Goal: Information Seeking & Learning: Learn about a topic

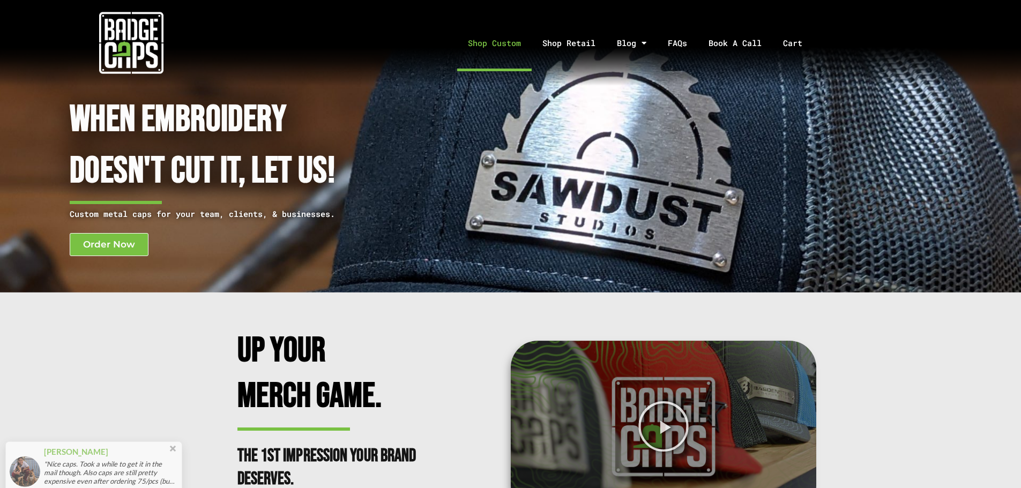
click at [507, 41] on link "Shop Custom" at bounding box center [494, 43] width 74 height 56
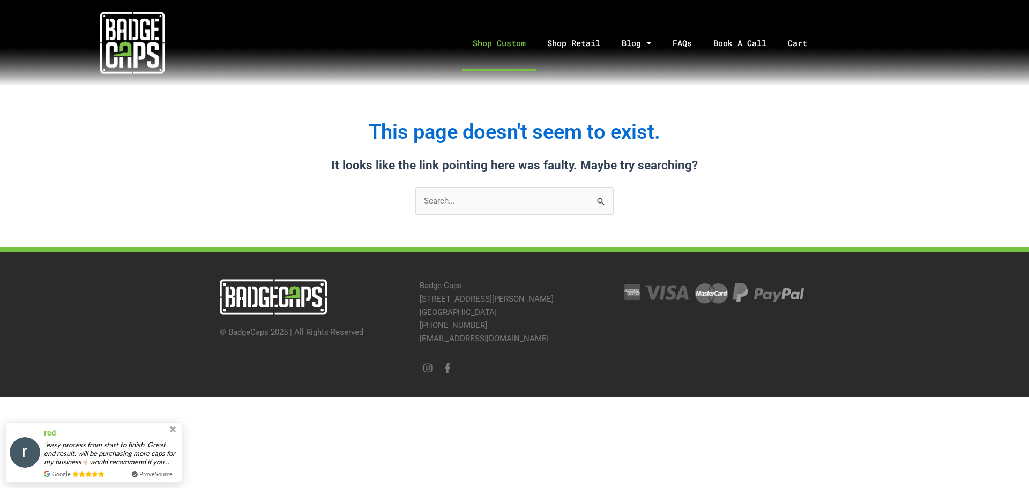
click at [500, 39] on link "Shop Custom" at bounding box center [499, 43] width 74 height 56
click at [692, 44] on link "FAQs" at bounding box center [682, 43] width 41 height 56
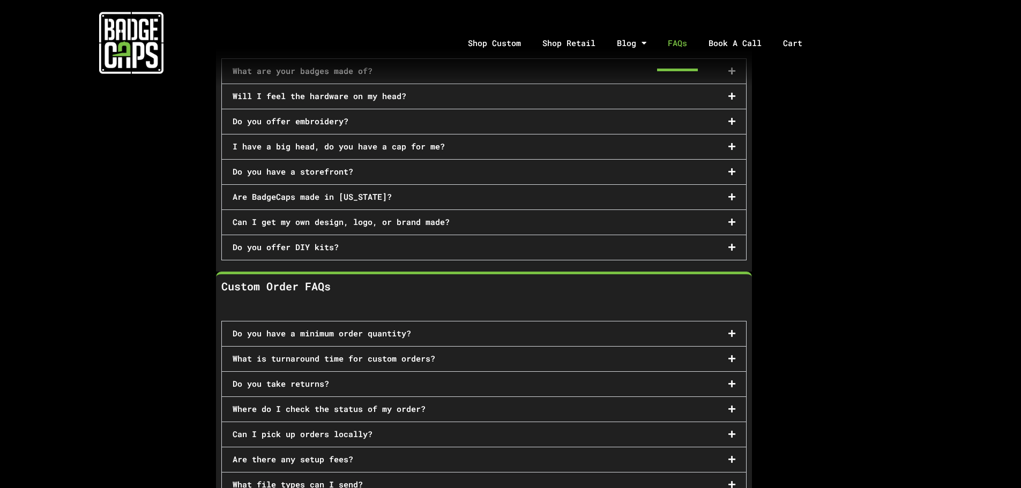
scroll to position [107, 0]
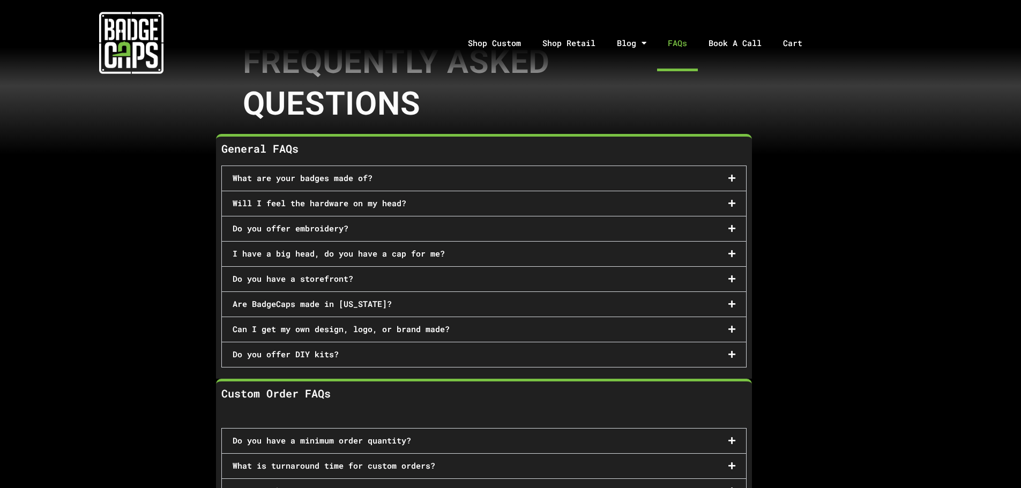
click at [539, 201] on div "Will I feel the hardware on my head?" at bounding box center [484, 203] width 524 height 25
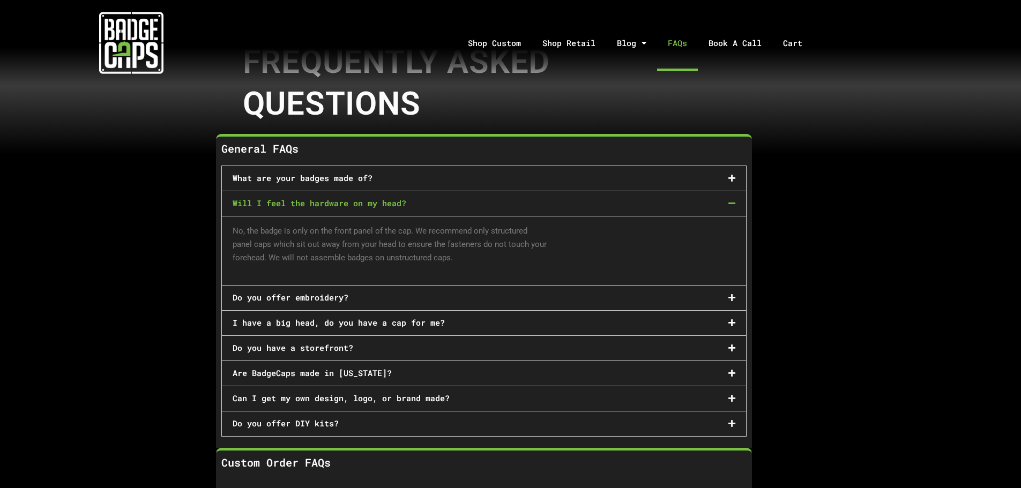
click at [539, 201] on div "Will I feel the hardware on my head?" at bounding box center [484, 203] width 524 height 25
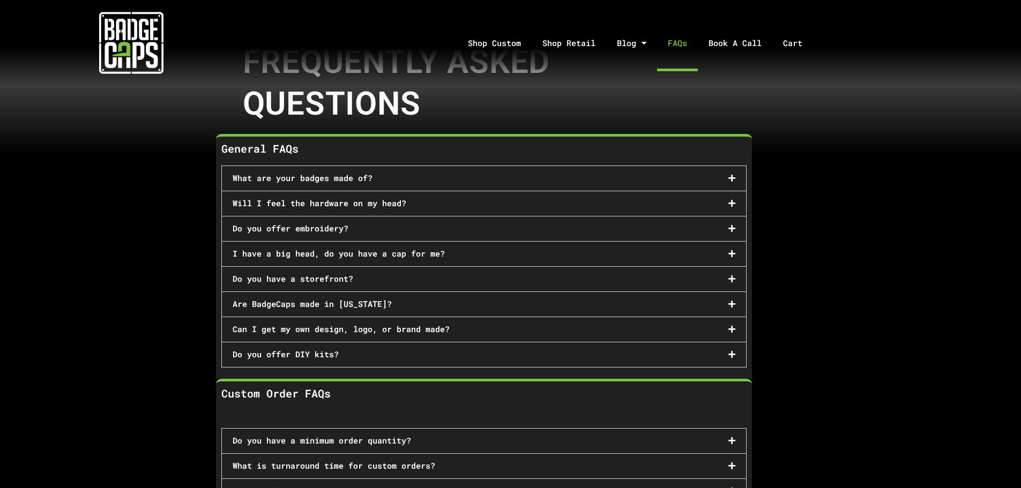
click at [529, 230] on div "Do you offer embroidery?" at bounding box center [484, 228] width 524 height 25
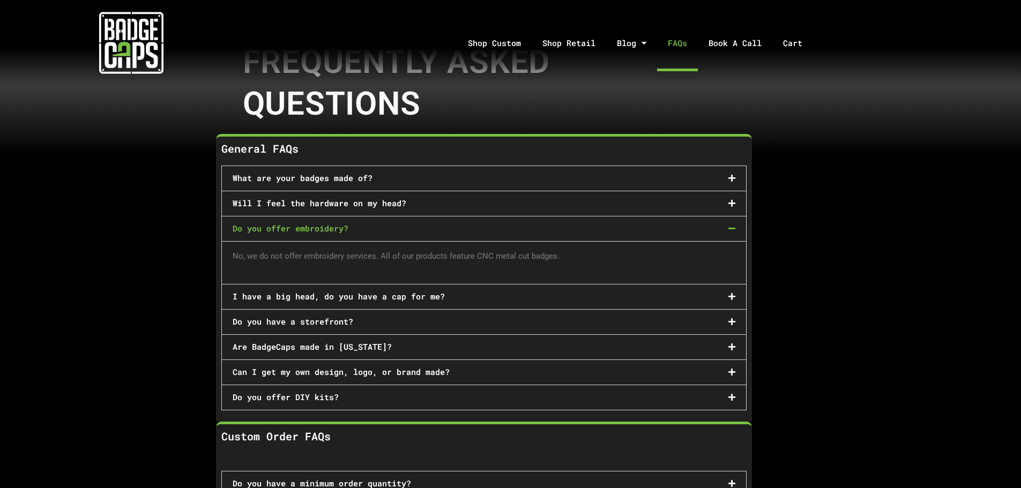
click at [529, 230] on div "Do you offer embroidery?" at bounding box center [484, 228] width 524 height 25
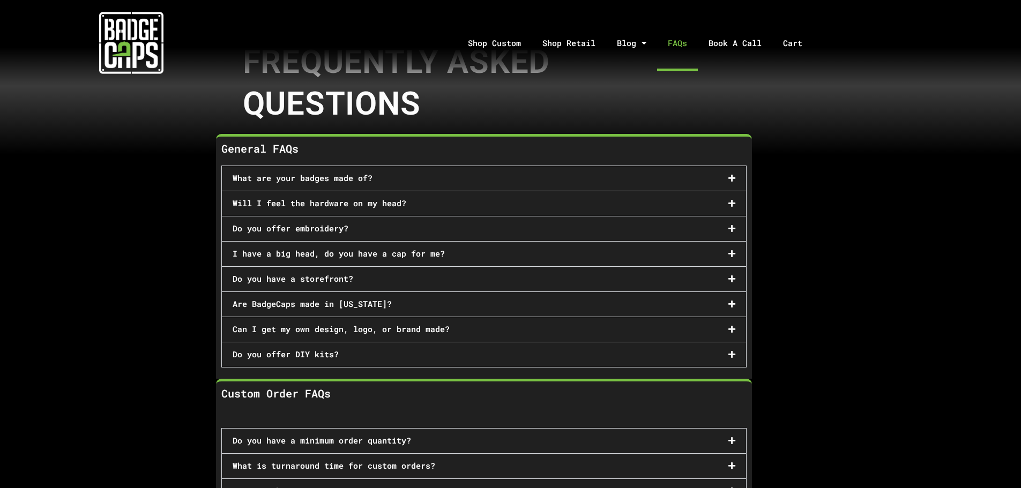
click at [513, 273] on div "Do you have a storefront?" at bounding box center [484, 279] width 524 height 25
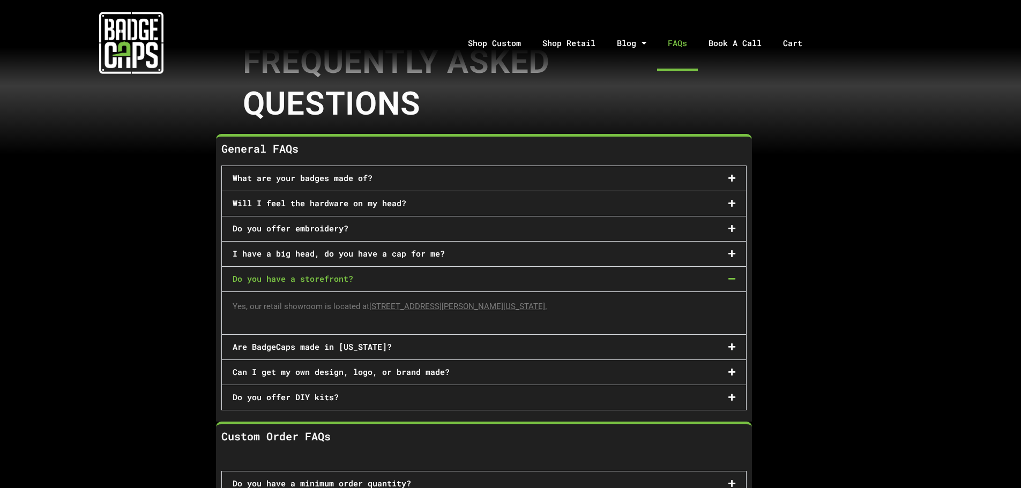
click at [513, 273] on div "Do you have a storefront?" at bounding box center [484, 279] width 524 height 25
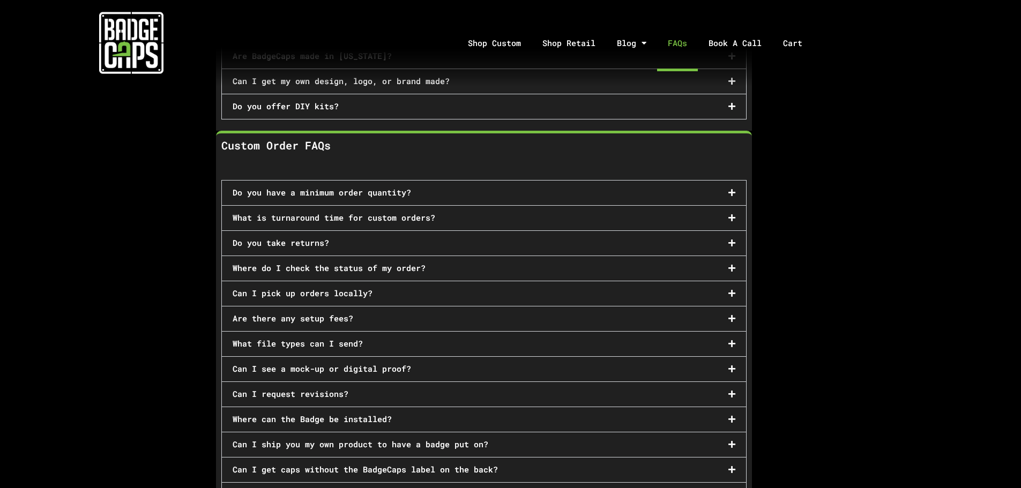
scroll to position [375, 0]
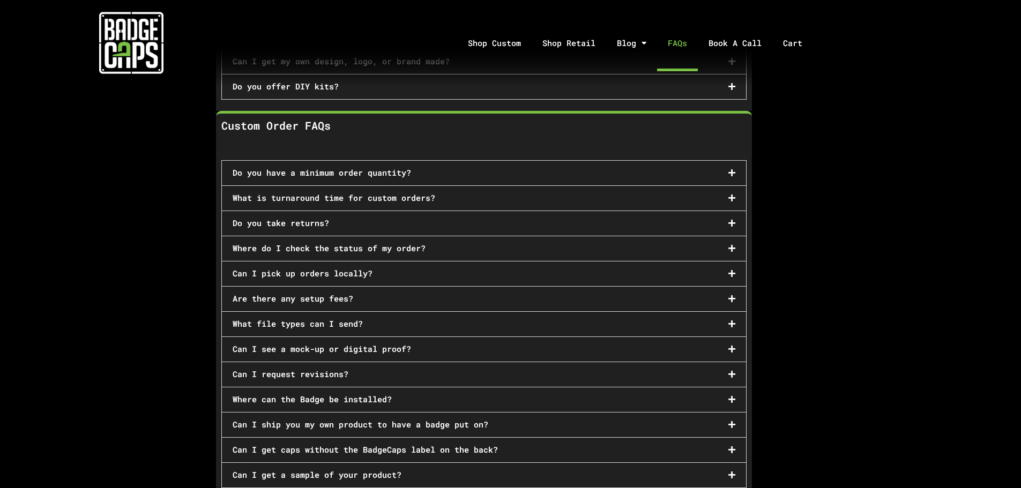
click at [533, 165] on div "Do you have a minimum order quantity?" at bounding box center [484, 173] width 524 height 25
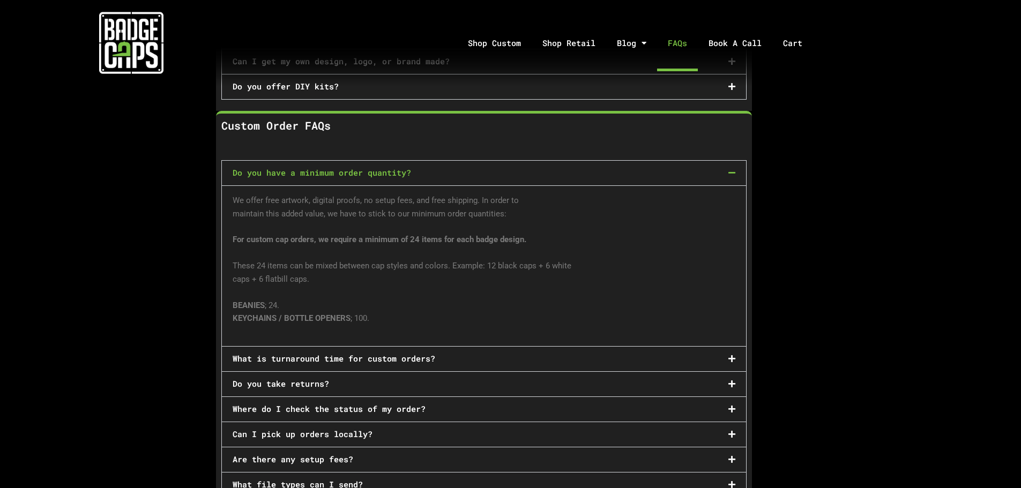
click at [533, 165] on div "Do you have a minimum order quantity?" at bounding box center [484, 173] width 524 height 25
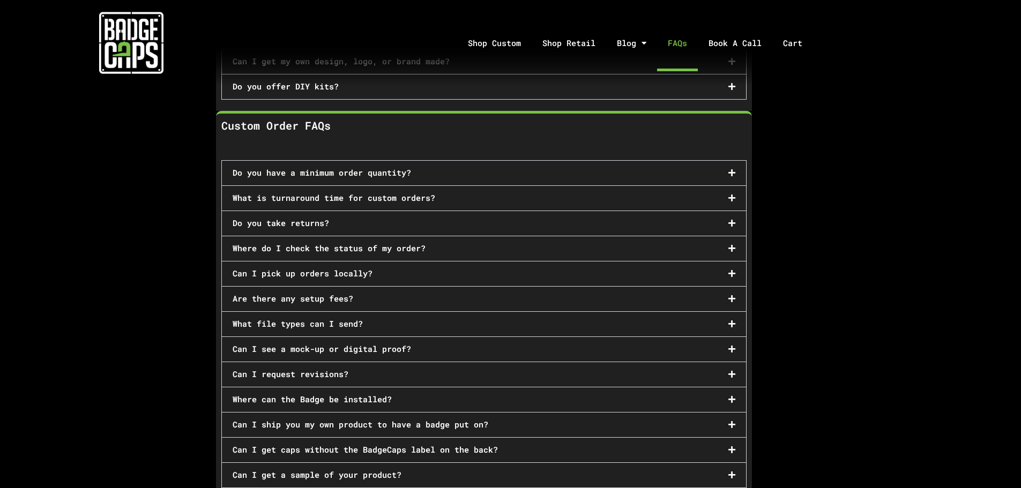
click at [521, 189] on div "What is turnaround time for custom orders?" at bounding box center [484, 198] width 524 height 25
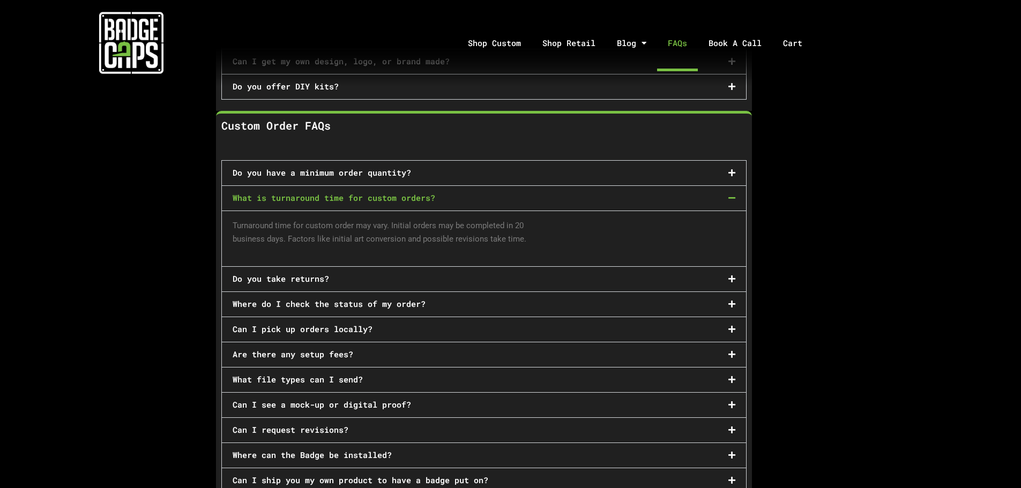
click at [521, 189] on div "What is turnaround time for custom orders?" at bounding box center [484, 198] width 524 height 25
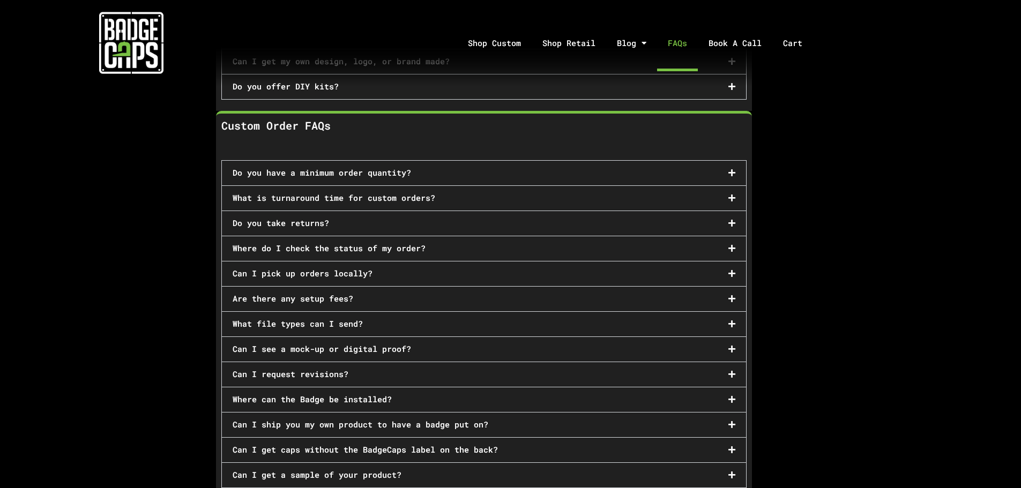
click at [499, 246] on div "Where do I check the status of my order?" at bounding box center [484, 248] width 524 height 25
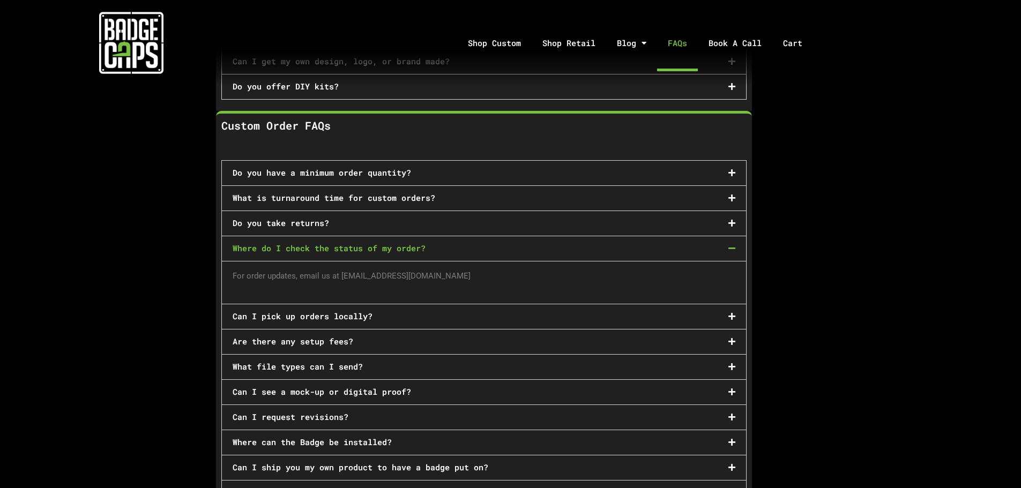
click at [499, 246] on div "Where do I check the status of my order?" at bounding box center [484, 248] width 524 height 25
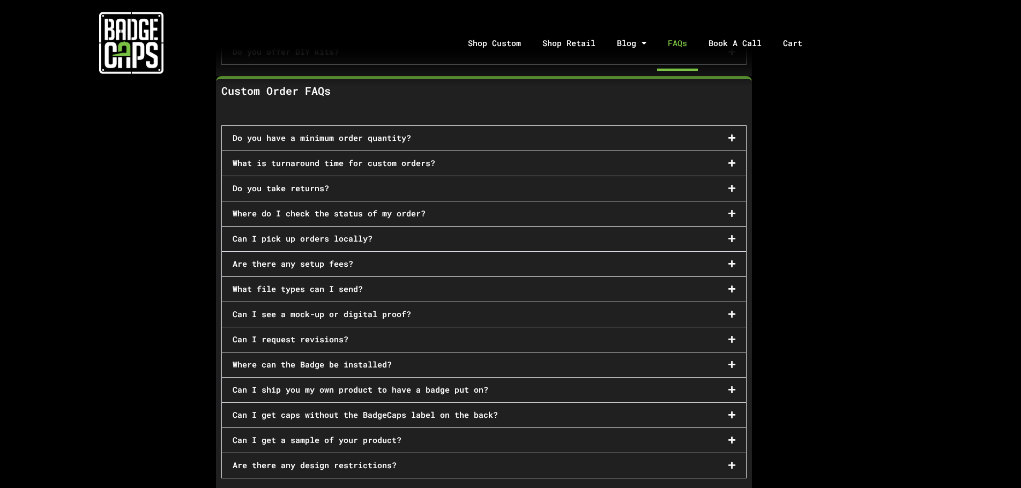
scroll to position [429, 0]
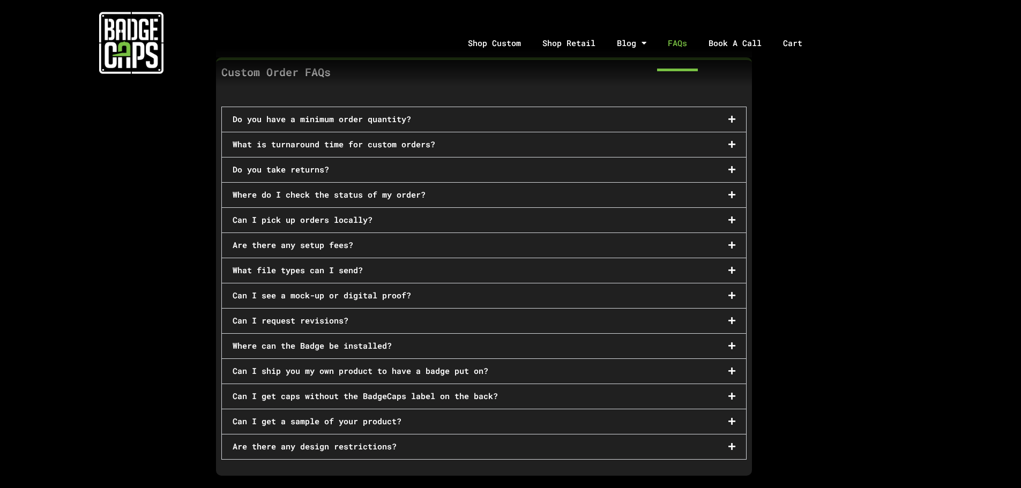
click at [505, 242] on div "Are there any setup fees?" at bounding box center [484, 245] width 524 height 25
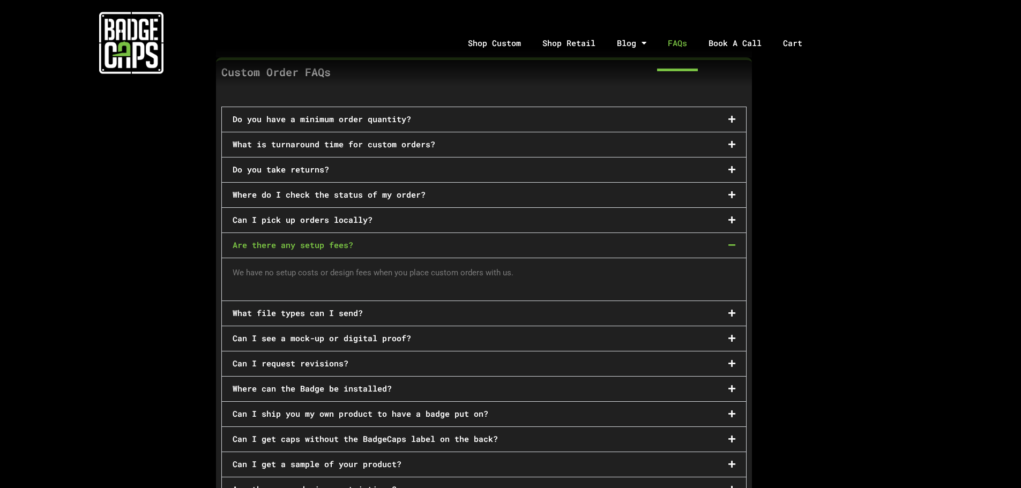
click at [505, 242] on div "Are there any setup fees?" at bounding box center [484, 245] width 524 height 25
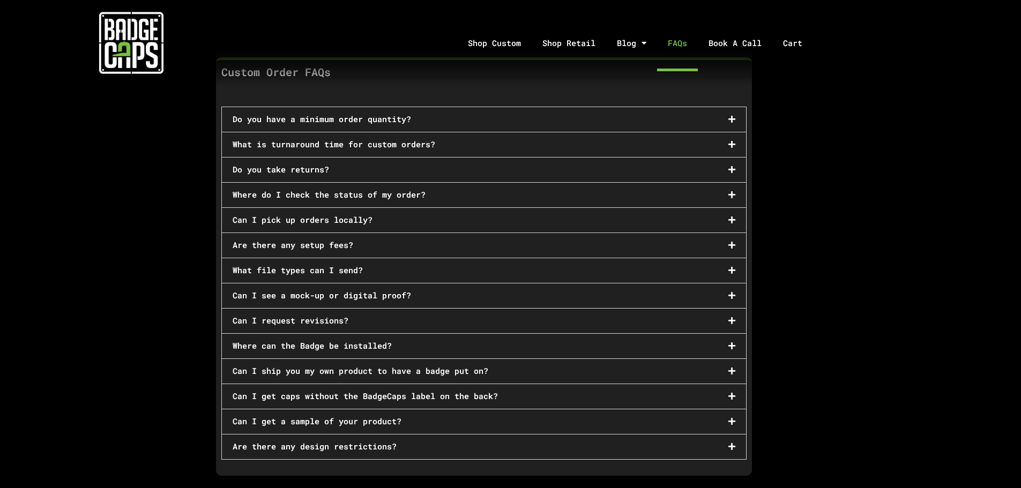
click at [477, 283] on div "Can I see a mock-up or digital proof?" at bounding box center [484, 295] width 524 height 25
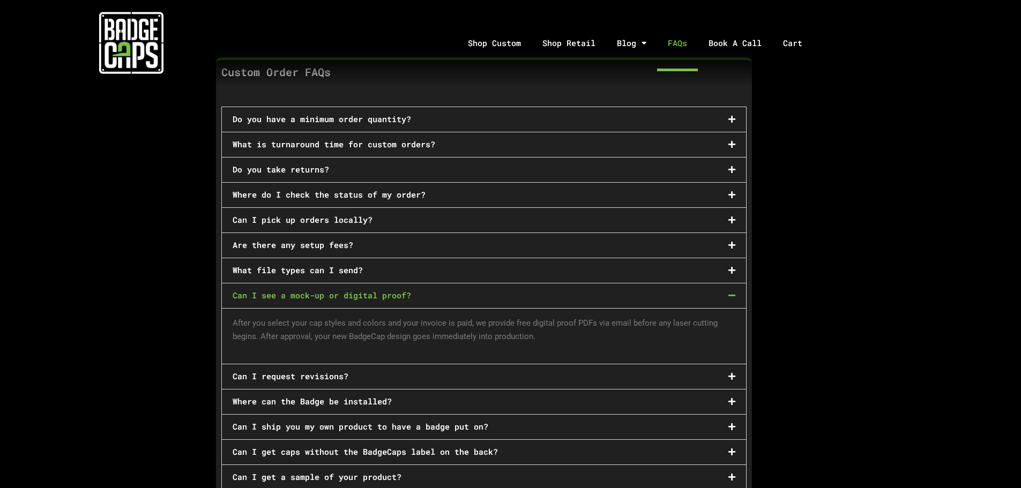
click at [477, 283] on div "Can I see a mock-up or digital proof?" at bounding box center [484, 295] width 524 height 25
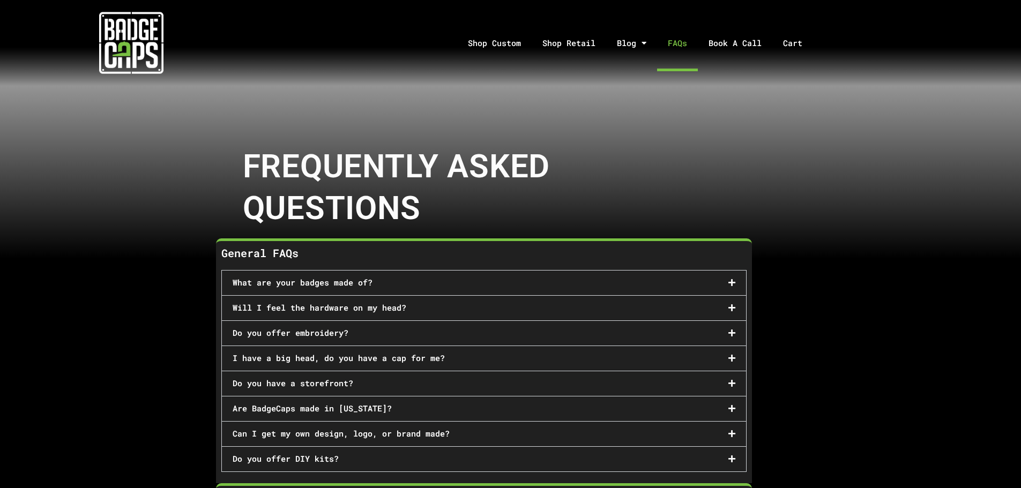
scroll to position [0, 0]
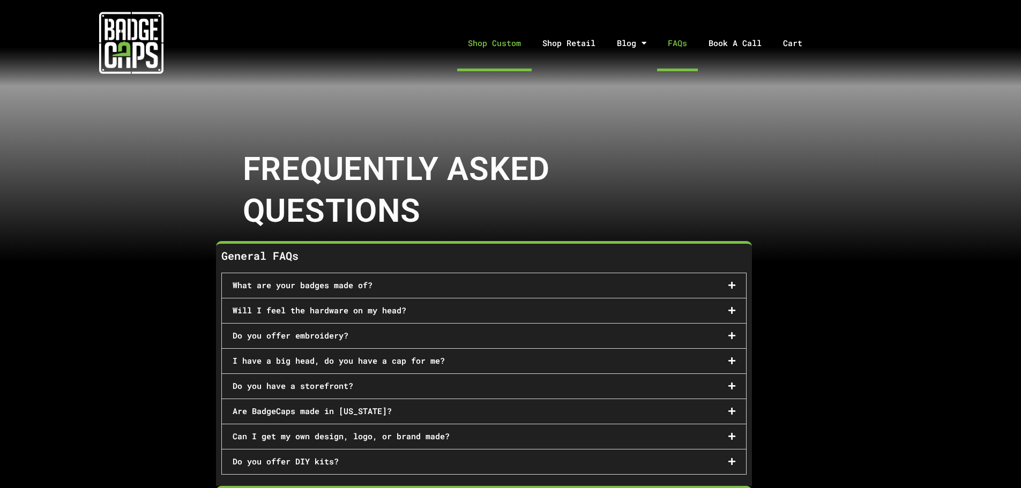
click at [518, 39] on link "Shop Custom" at bounding box center [494, 43] width 74 height 56
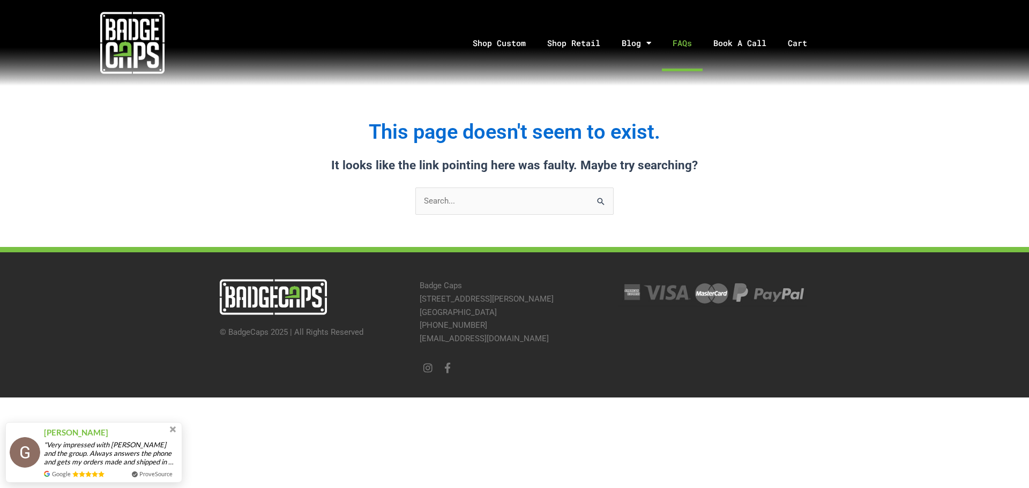
click at [693, 49] on link "FAQs" at bounding box center [682, 43] width 41 height 56
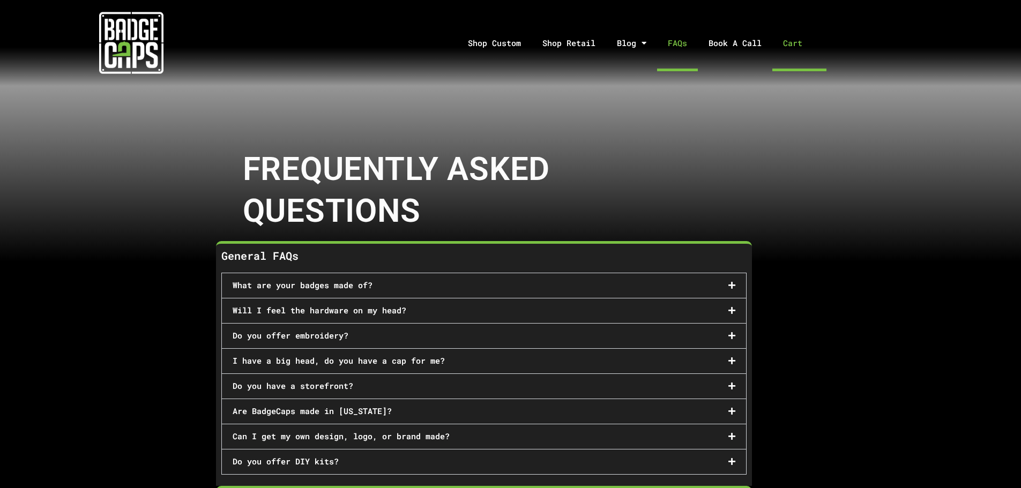
click at [795, 41] on link "Cart" at bounding box center [799, 43] width 54 height 56
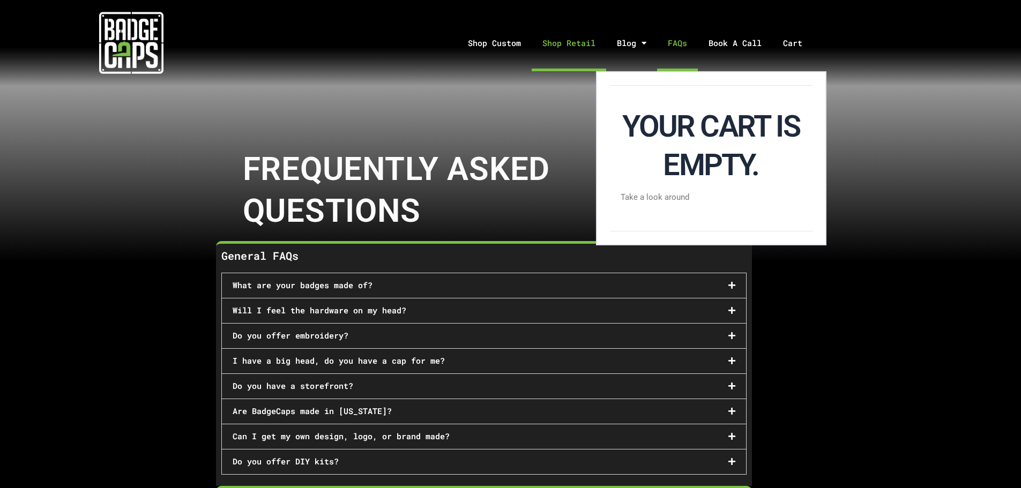
click at [569, 42] on link "Shop Retail" at bounding box center [569, 43] width 74 height 56
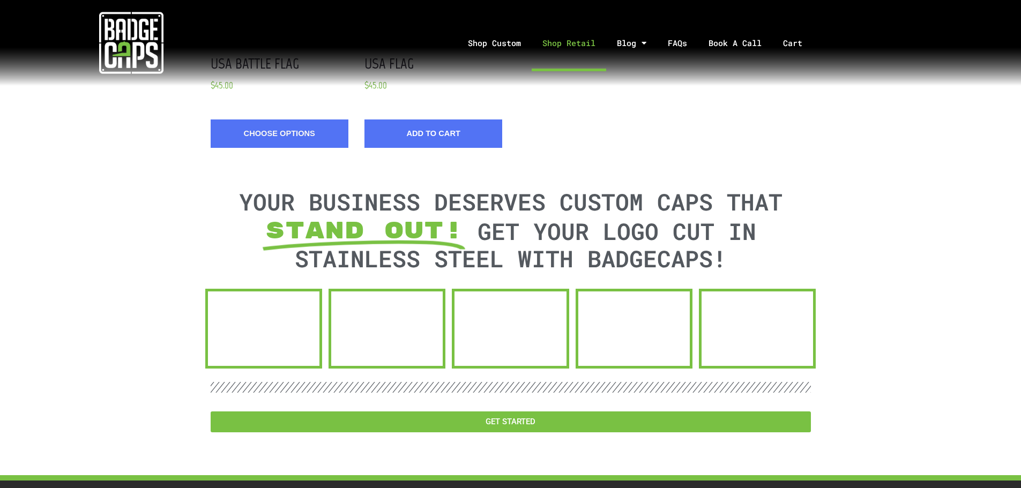
scroll to position [1393, 0]
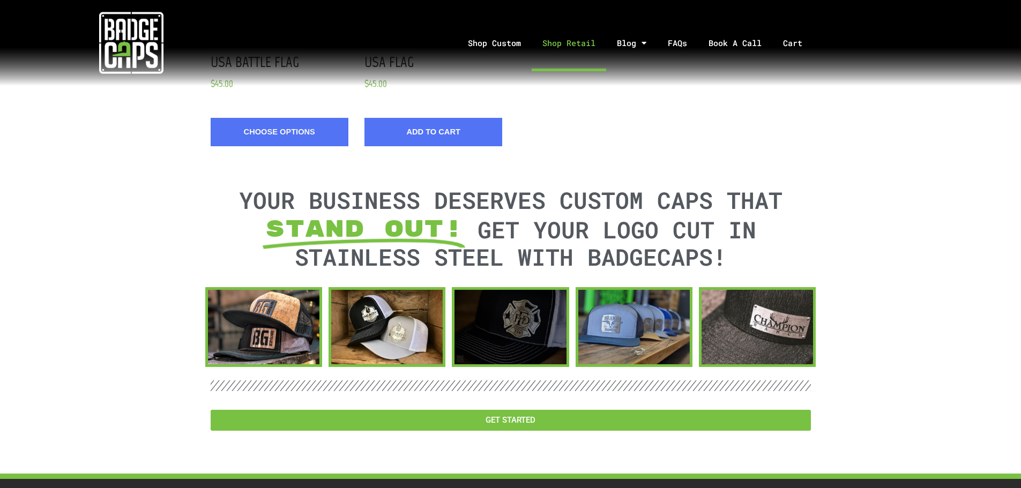
click at [518, 317] on div at bounding box center [509, 327] width 111 height 74
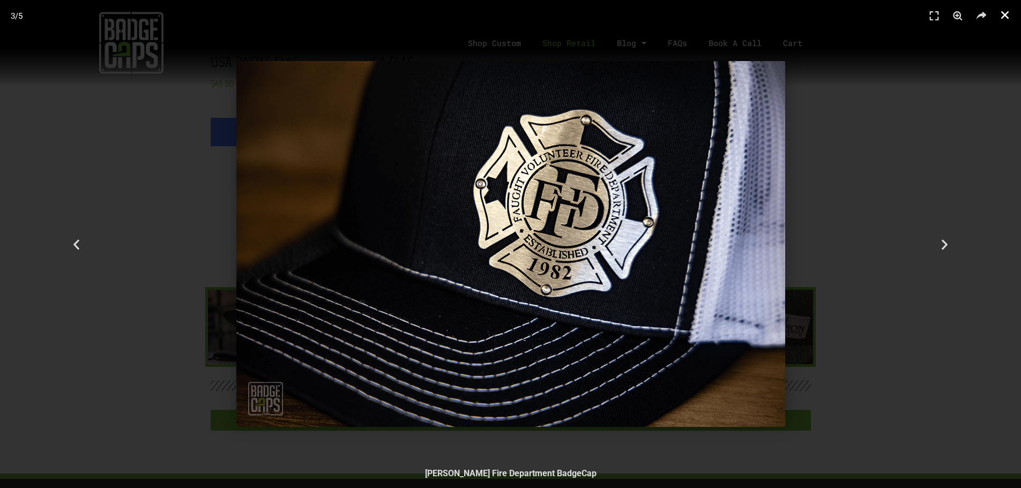
click at [1009, 13] on icon "Close (Esc)" at bounding box center [1004, 15] width 11 height 11
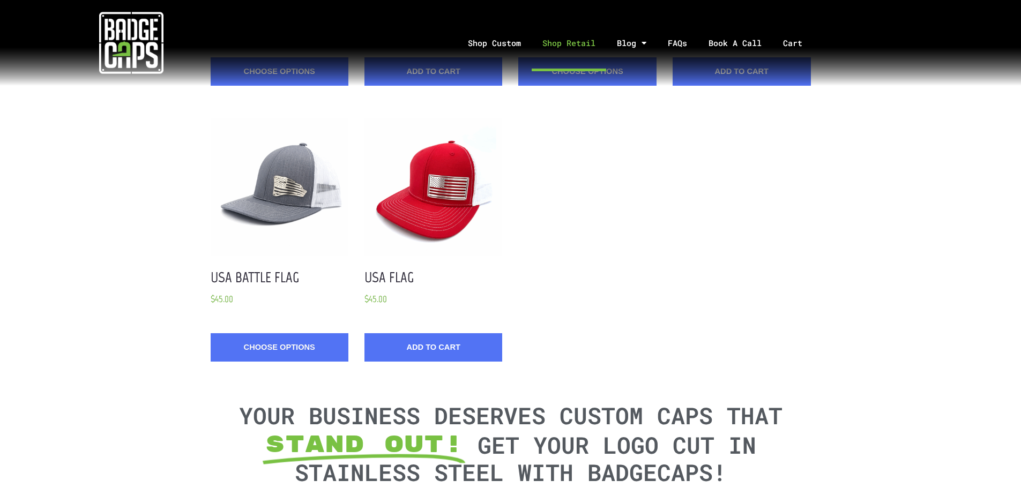
scroll to position [982, 0]
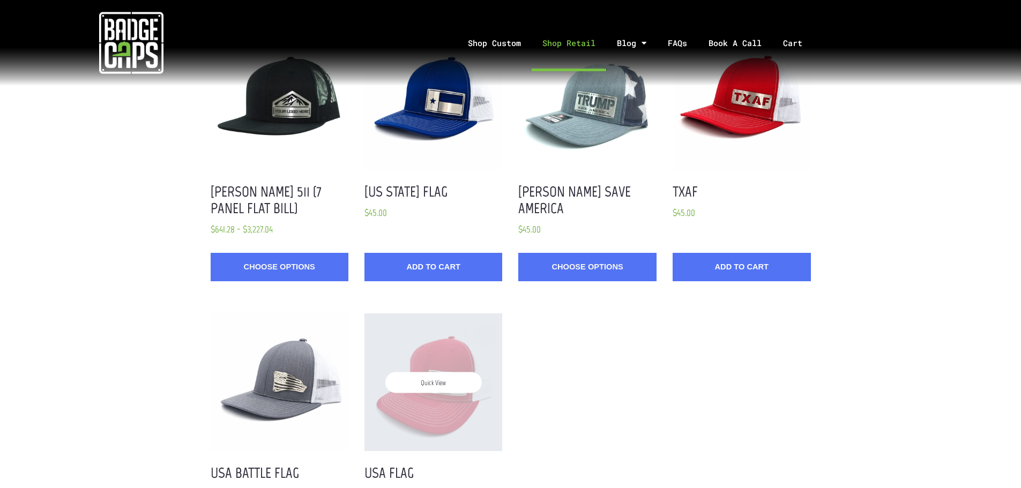
click at [446, 412] on div "Quick View" at bounding box center [433, 382] width 138 height 138
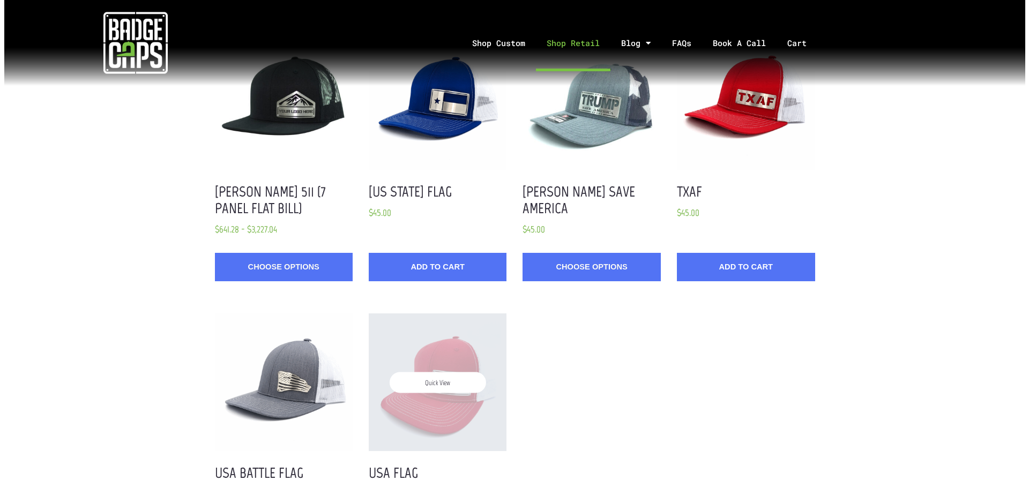
scroll to position [0, 0]
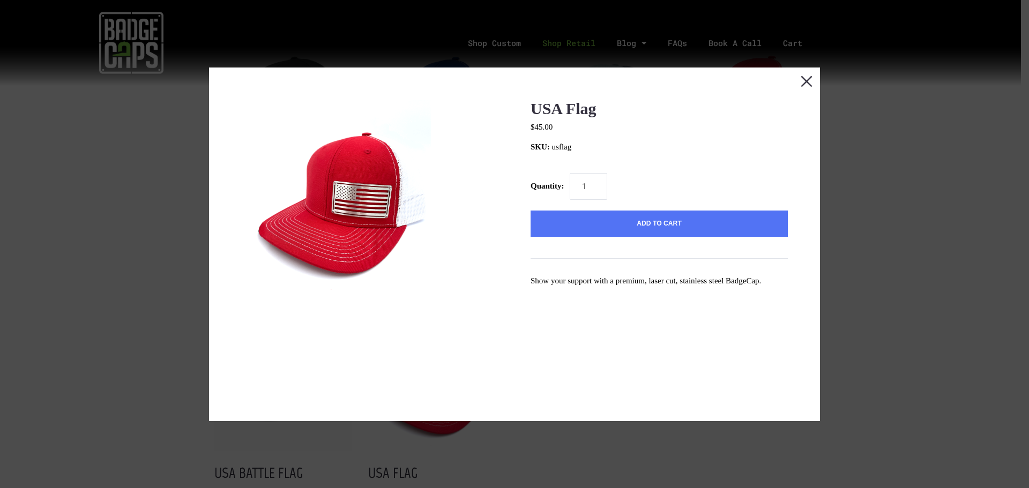
click at [797, 84] on button "Close this dialog window" at bounding box center [806, 81] width 27 height 27
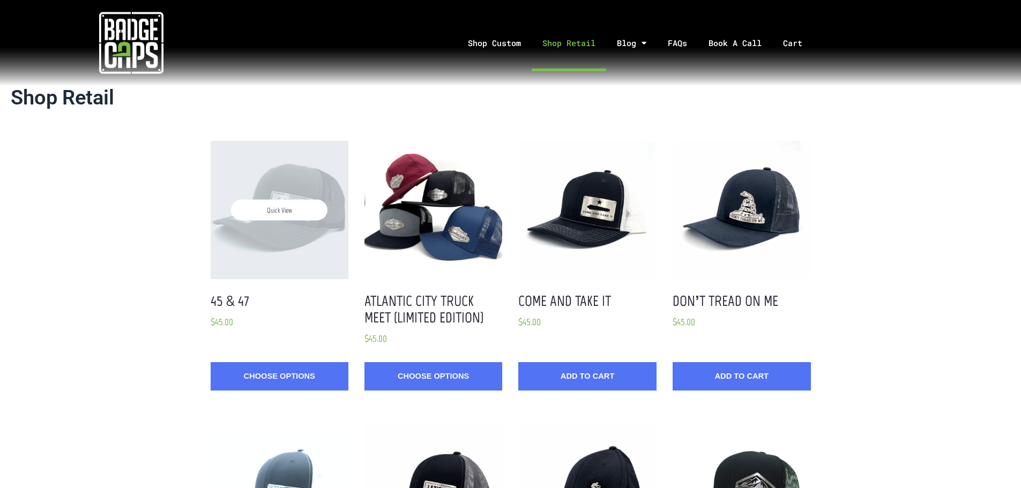
click at [278, 194] on div "Quick View" at bounding box center [280, 210] width 138 height 138
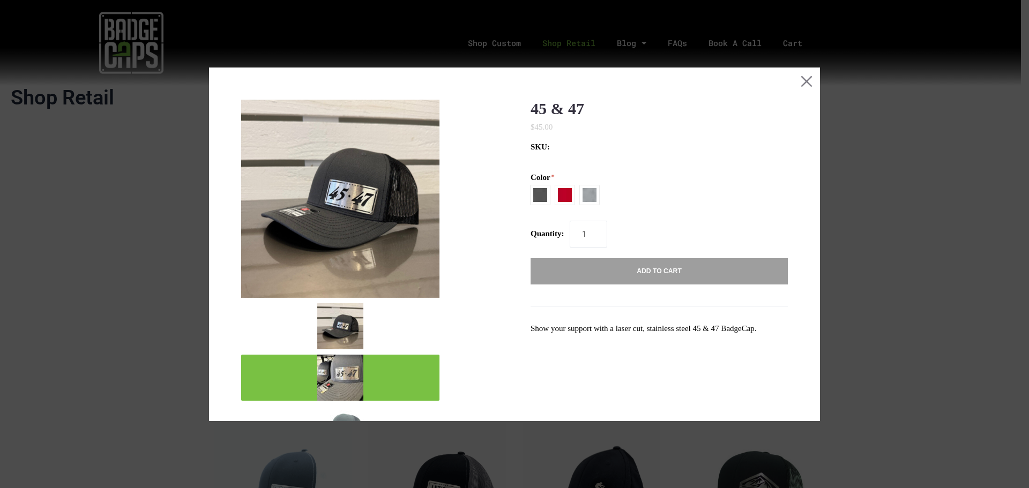
click at [339, 379] on img "mark as featured image" at bounding box center [340, 378] width 46 height 46
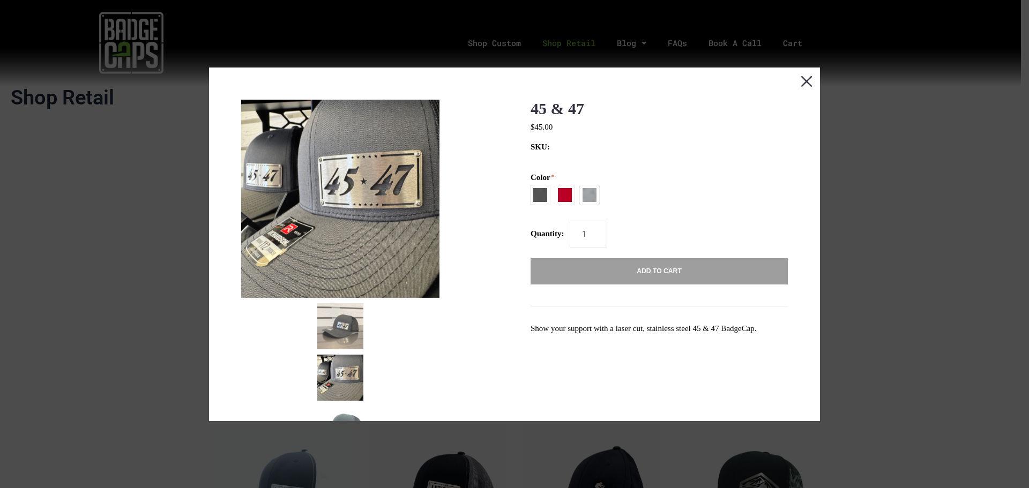
click at [801, 85] on button "Close this dialog window" at bounding box center [806, 81] width 27 height 27
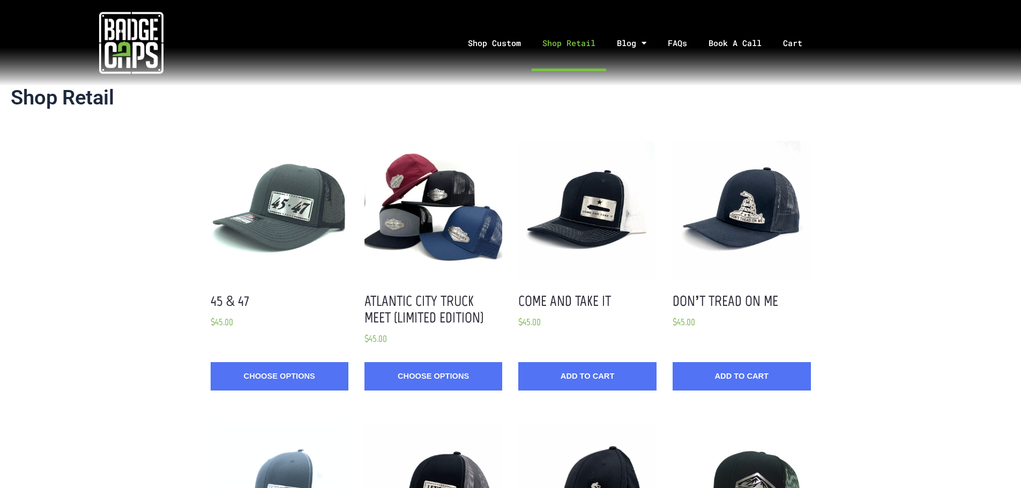
click at [677, 43] on link "FAQs" at bounding box center [677, 43] width 41 height 56
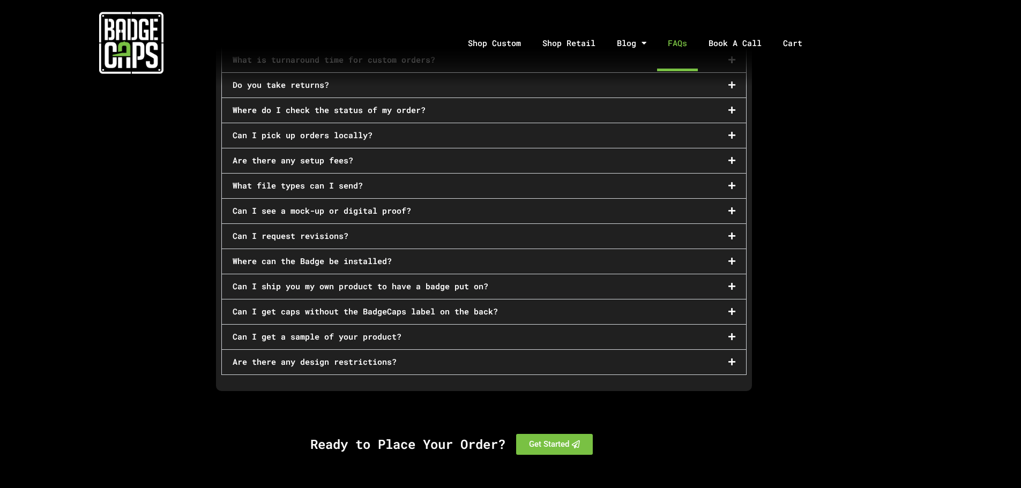
scroll to position [536, 0]
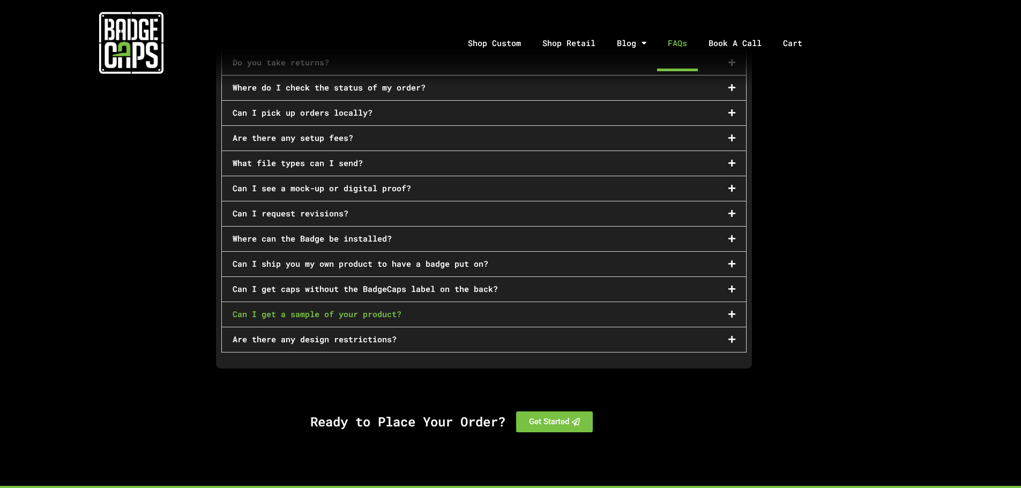
click at [327, 309] on link "Can I get a sample of your product?" at bounding box center [317, 314] width 169 height 11
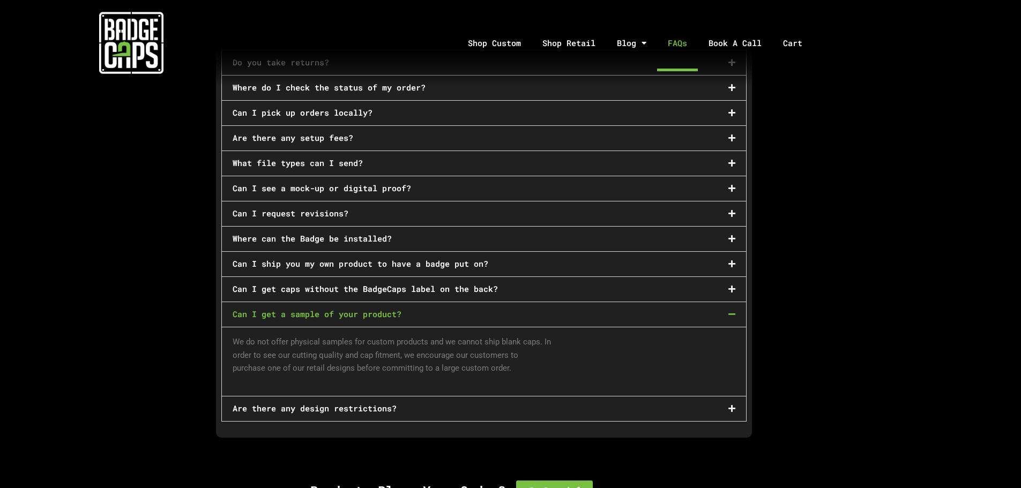
click at [327, 309] on link "Can I get a sample of your product?" at bounding box center [317, 314] width 169 height 11
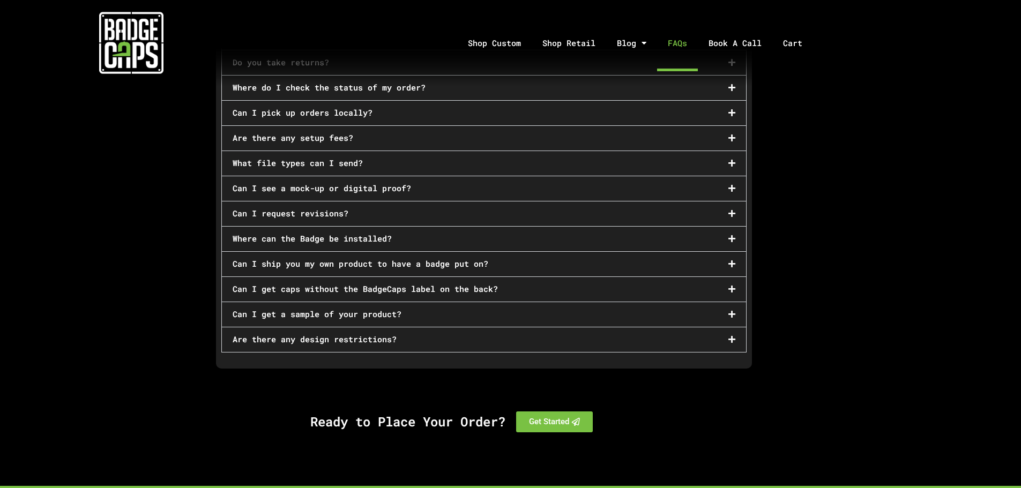
click at [175, 175] on section "Custom Order FAQs Do you have a minimum order quantity? We offer free artwork, …" at bounding box center [510, 172] width 1021 height 445
click at [568, 49] on link "Shop Retail" at bounding box center [569, 43] width 74 height 56
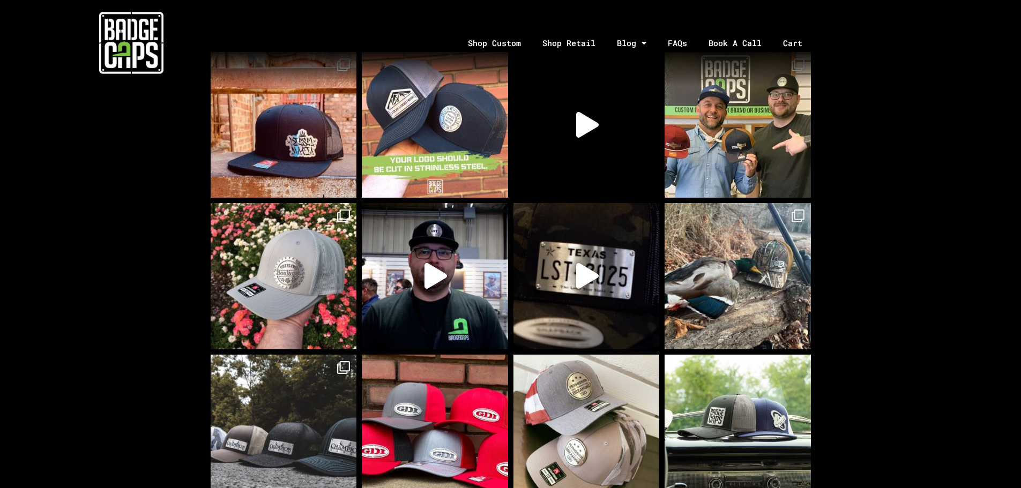
scroll to position [375, 0]
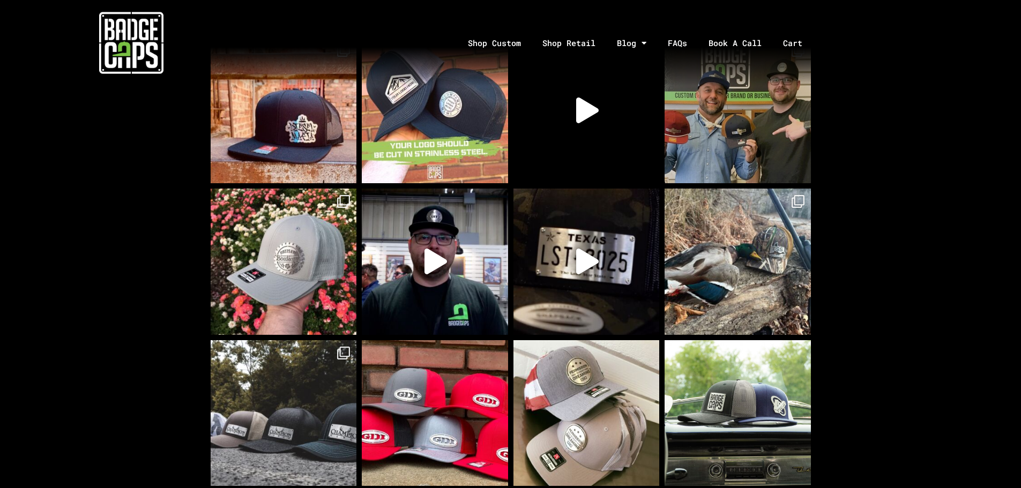
click at [772, 133] on img at bounding box center [737, 111] width 146 height 146
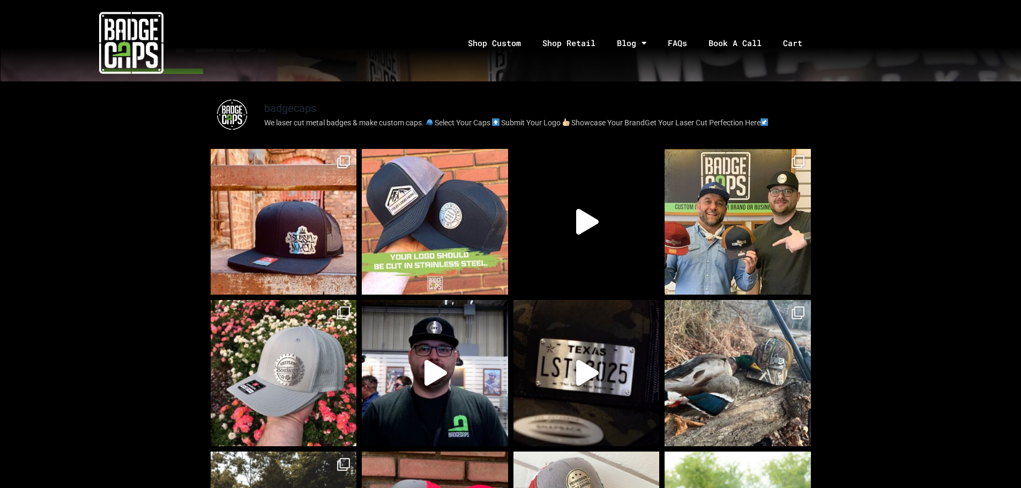
scroll to position [0, 0]
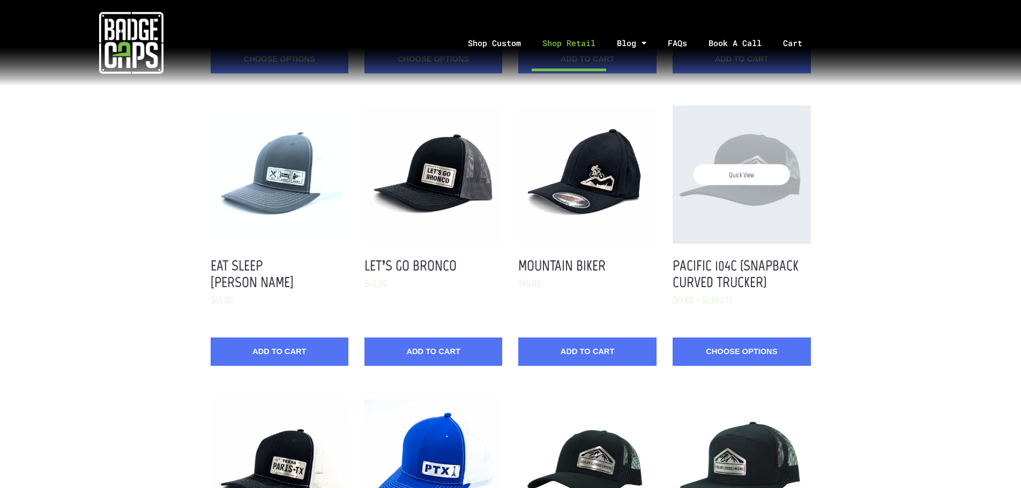
scroll to position [321, 0]
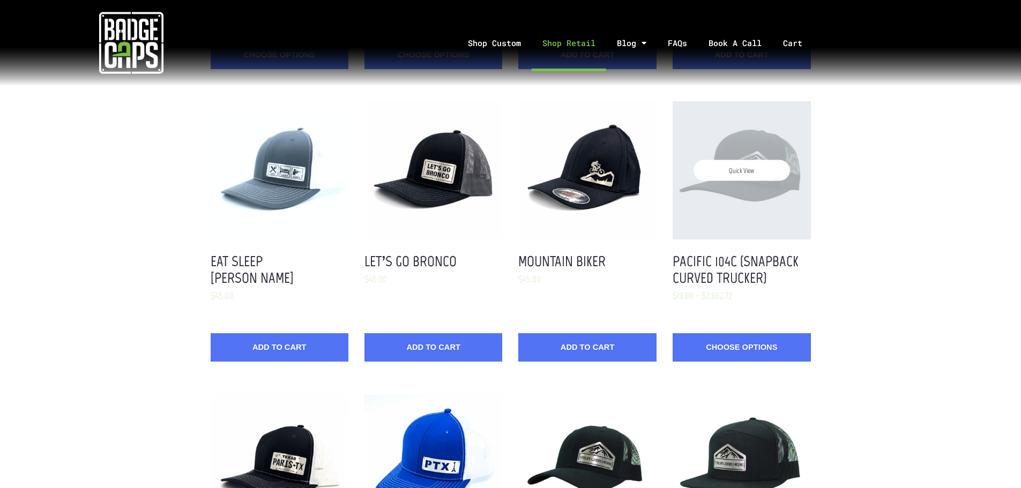
click at [753, 178] on span "Quick View" at bounding box center [741, 170] width 96 height 21
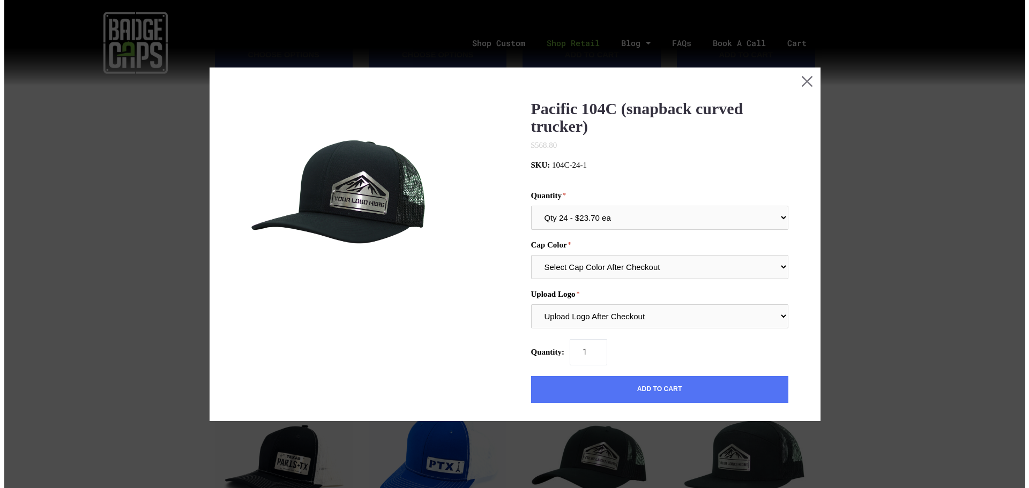
scroll to position [0, 0]
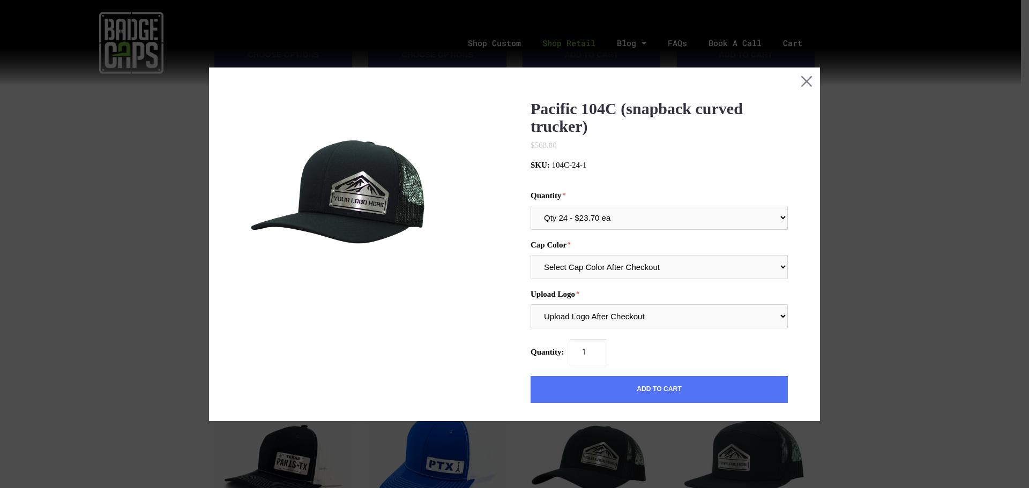
click at [362, 203] on img at bounding box center [340, 199] width 198 height 198
click at [808, 85] on button "Close this dialog window" at bounding box center [806, 81] width 27 height 27
